Goal: Task Accomplishment & Management: Use online tool/utility

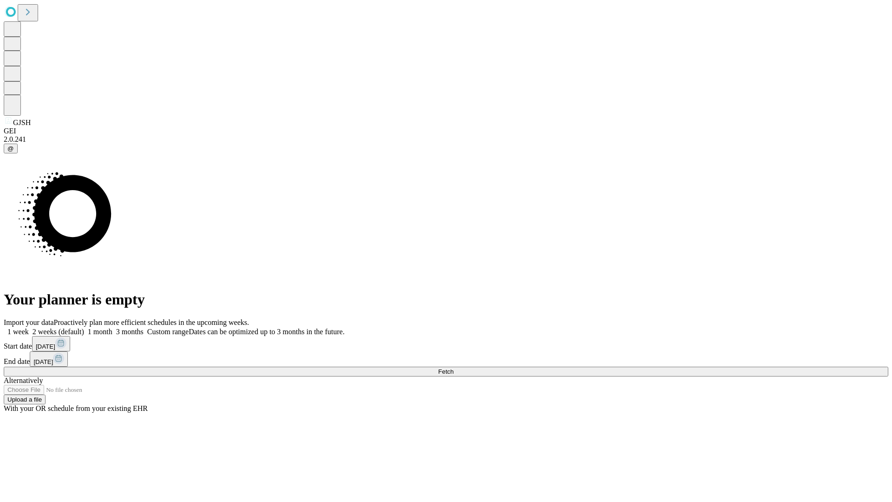
click at [453, 368] on span "Fetch" at bounding box center [445, 371] width 15 height 7
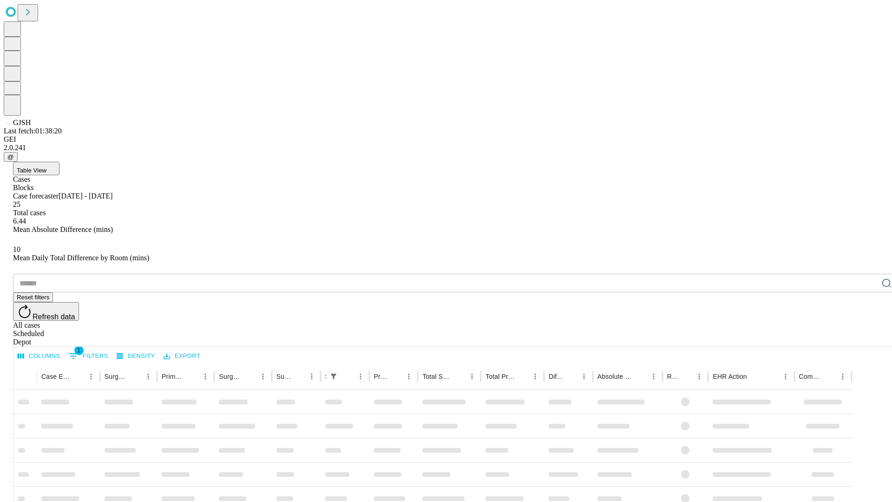
click at [868, 338] on div "Depot" at bounding box center [455, 342] width 885 height 8
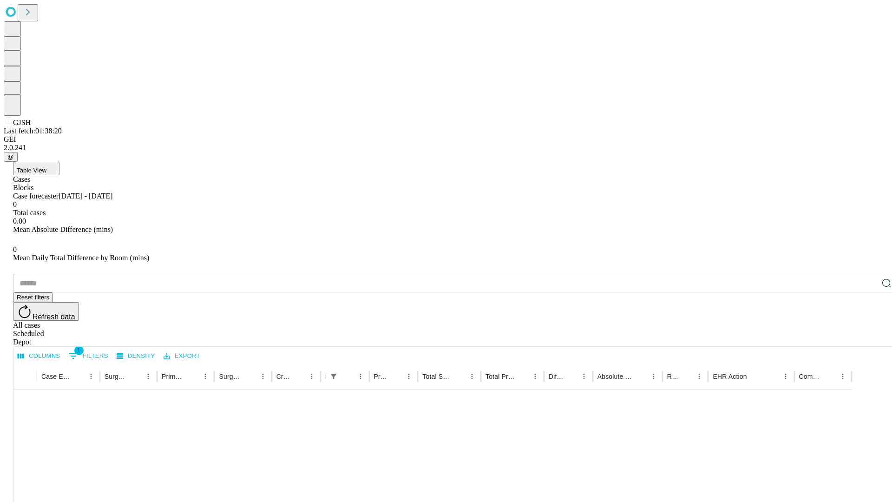
click at [792, 321] on div "All cases" at bounding box center [455, 325] width 885 height 8
